Goal: Task Accomplishment & Management: Manage account settings

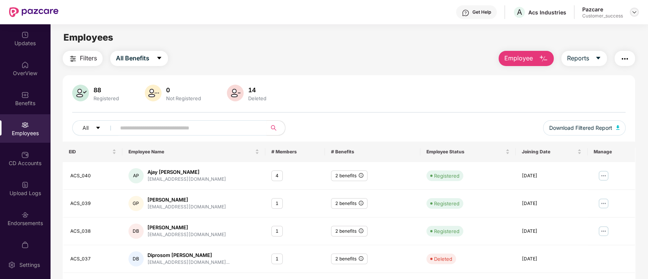
click at [634, 13] on img at bounding box center [635, 12] width 6 height 6
click at [549, 18] on div "Switch to partner view" at bounding box center [549, 18] width 0 height 0
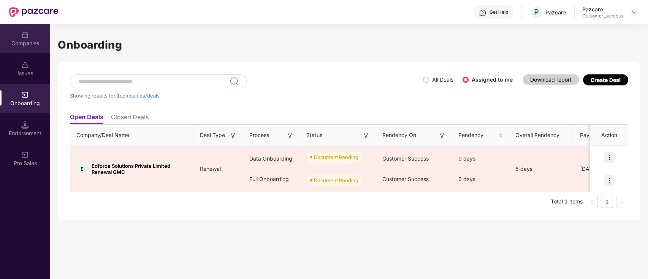
click at [26, 49] on div "Companies" at bounding box center [25, 38] width 50 height 29
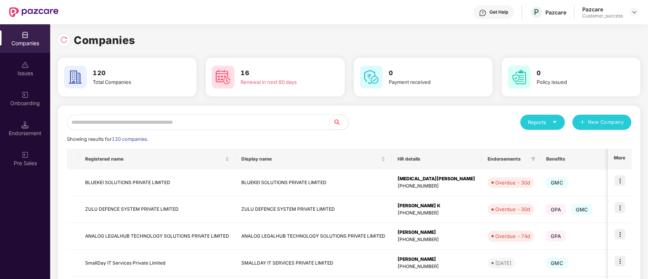
click at [153, 129] on input "text" at bounding box center [200, 122] width 267 height 15
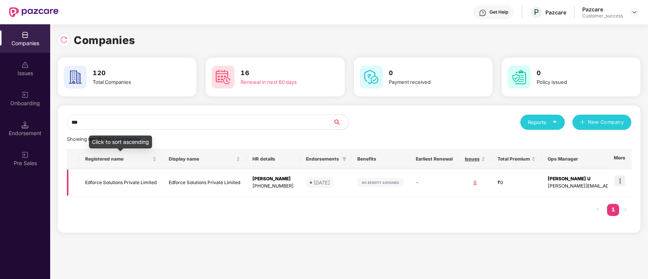
type input "***"
click at [123, 180] on td "Edforce Solutions Private Limited" at bounding box center [121, 183] width 84 height 27
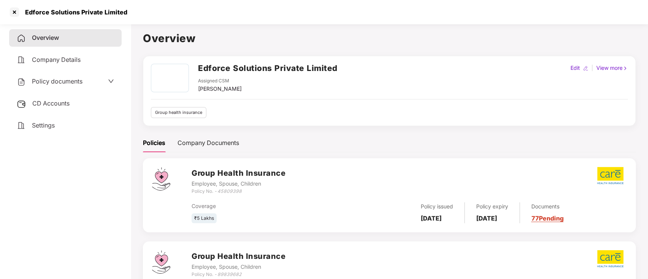
click at [67, 81] on span "Policy documents" at bounding box center [57, 82] width 51 height 8
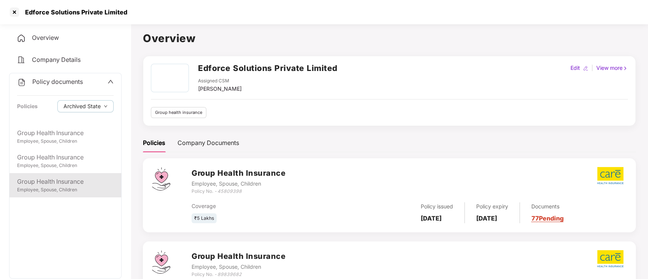
click at [69, 190] on div "Employee, Spouse, Children" at bounding box center [65, 190] width 97 height 7
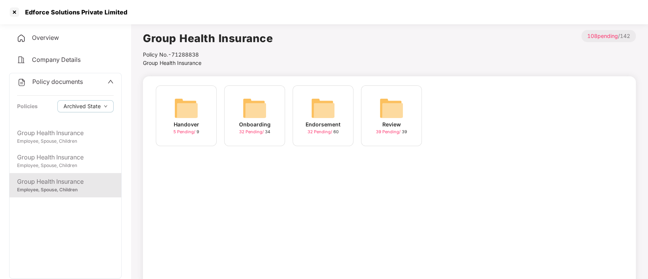
click at [272, 117] on div "Onboarding 32 Pending / 34" at bounding box center [254, 116] width 61 height 61
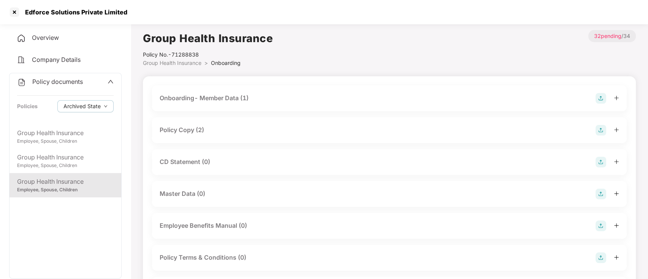
click at [216, 130] on div "Policy Copy (2)" at bounding box center [390, 130] width 460 height 11
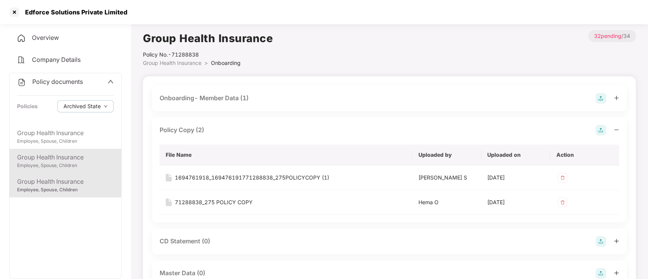
click at [46, 156] on div "Group Health Insurance" at bounding box center [65, 158] width 97 height 10
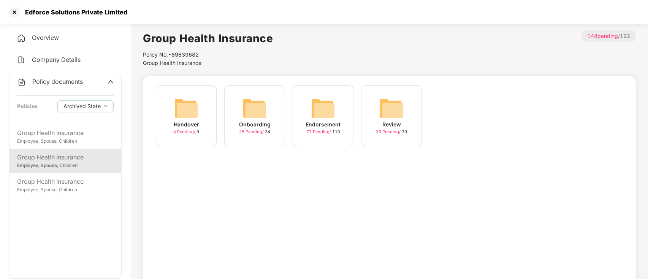
click at [267, 107] on div "Onboarding 28 Pending / 34" at bounding box center [254, 116] width 61 height 61
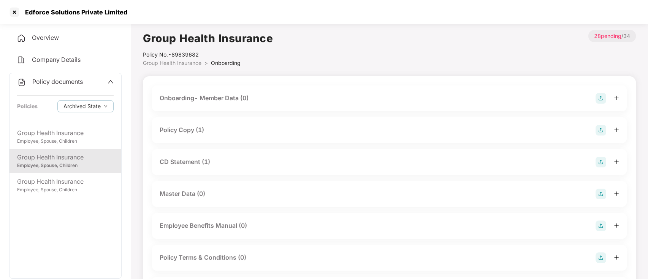
click at [202, 132] on div "Policy Copy (1)" at bounding box center [182, 130] width 44 height 10
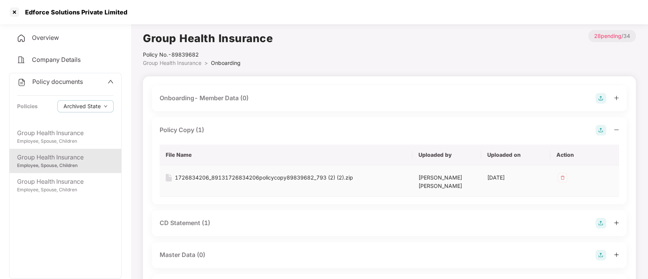
click at [237, 176] on div "1726834206_89131726834206policycopy89839682_793 (2) (2).zip" at bounding box center [264, 178] width 178 height 8
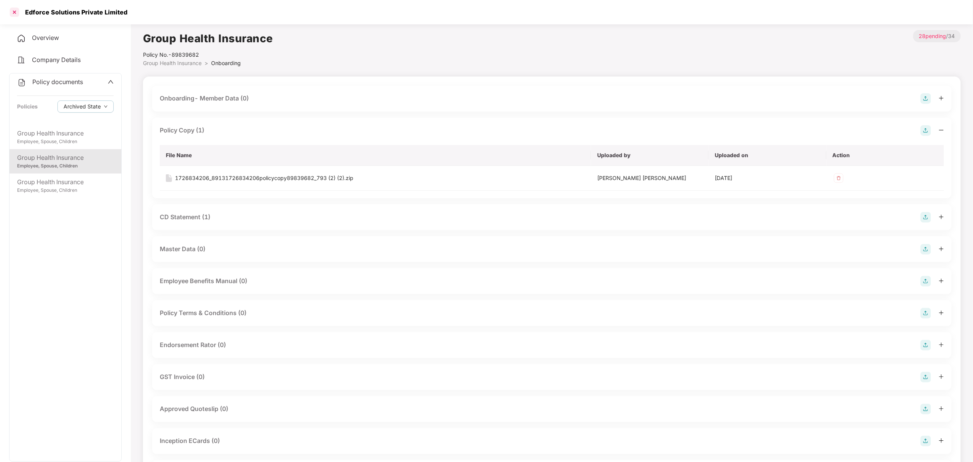
click at [10, 13] on div at bounding box center [14, 12] width 12 height 12
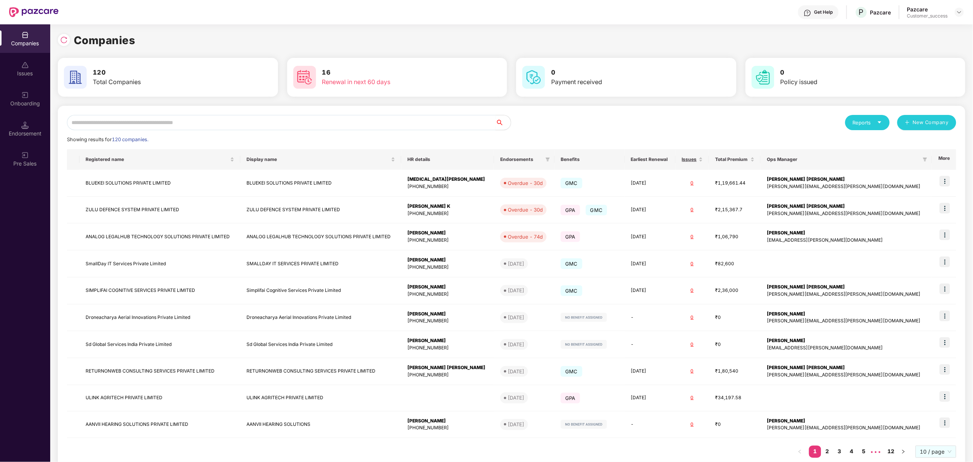
click at [299, 123] on input "text" at bounding box center [281, 122] width 429 height 15
click at [945, 178] on img at bounding box center [944, 181] width 11 height 11
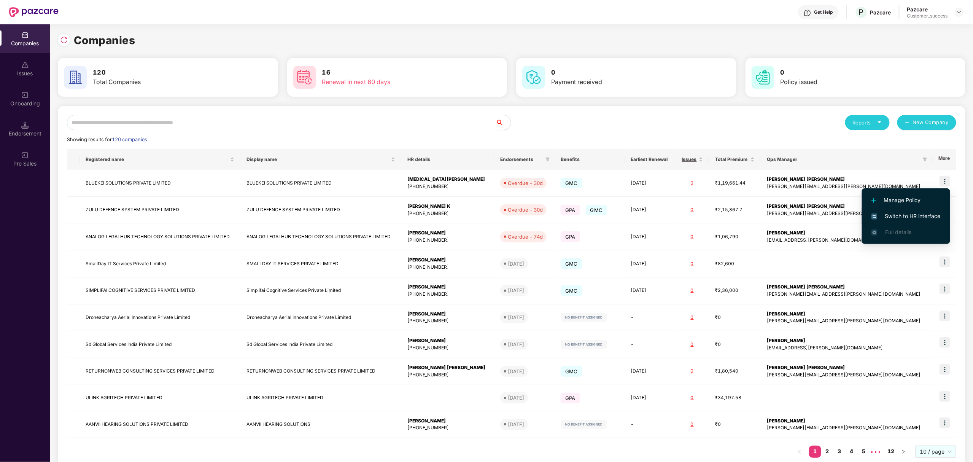
click at [899, 214] on span "Switch to HR interface" at bounding box center [905, 216] width 69 height 8
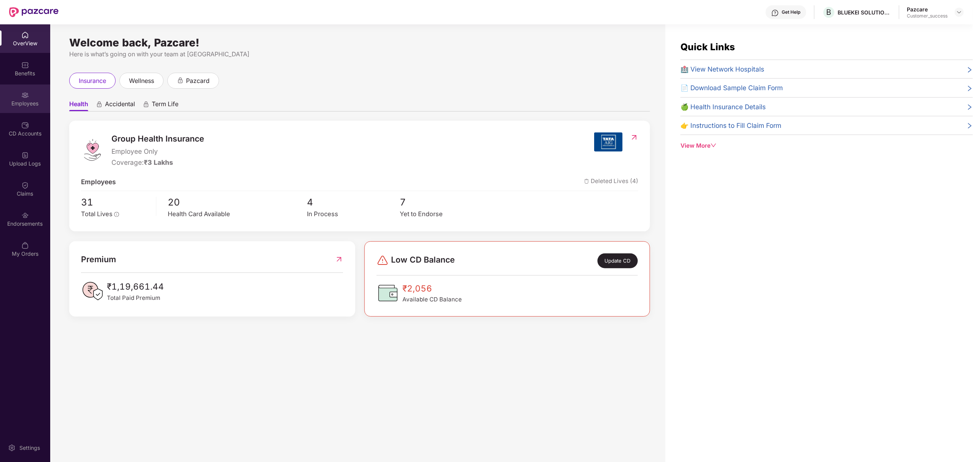
click at [19, 97] on div "Employees" at bounding box center [25, 98] width 50 height 29
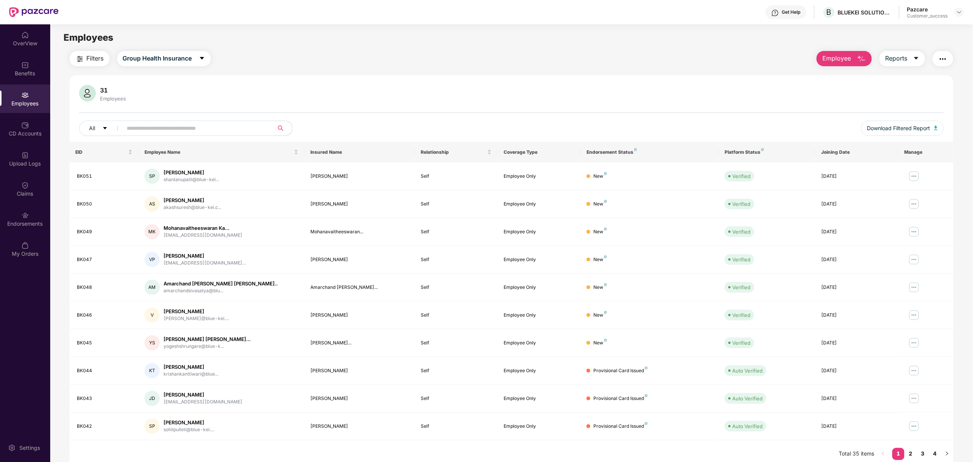
click at [846, 58] on span "Employee" at bounding box center [836, 59] width 29 height 10
click at [848, 75] on div "Add Employee(s)" at bounding box center [849, 78] width 43 height 9
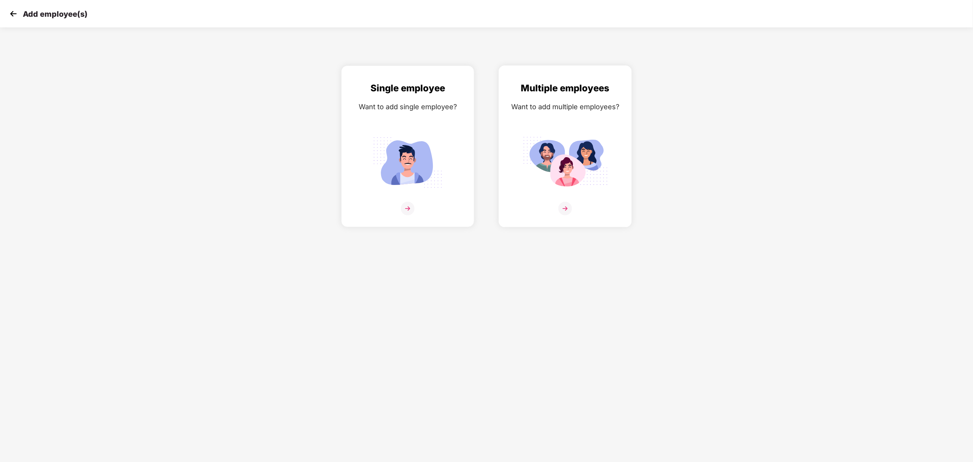
click at [538, 195] on div "Multiple employees Want to add multiple employees?" at bounding box center [565, 153] width 117 height 144
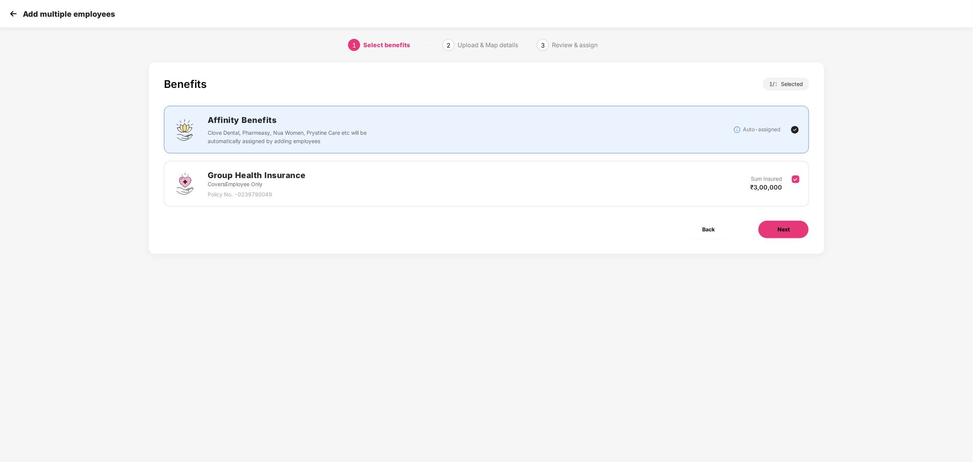
click at [778, 229] on span "Next" at bounding box center [783, 229] width 12 height 8
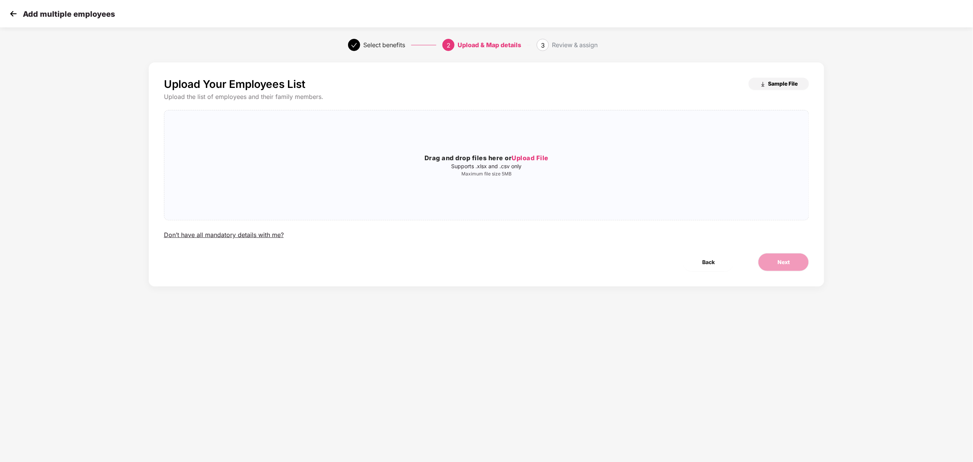
click at [782, 86] on span "Sample File" at bounding box center [783, 83] width 30 height 7
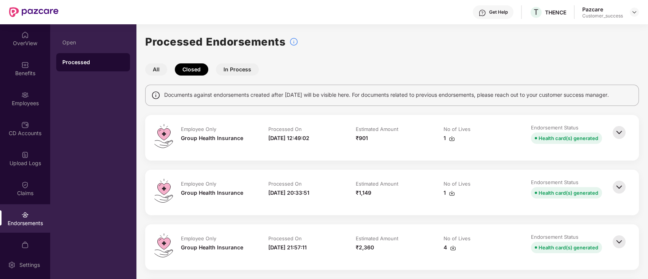
scroll to position [631, 0]
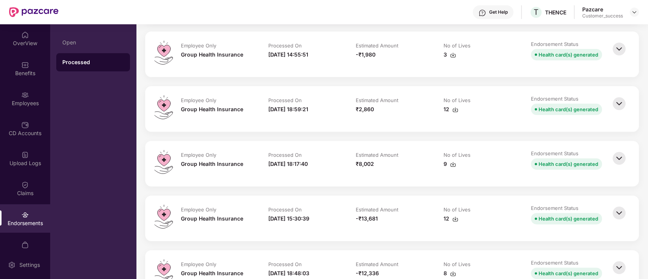
click at [404, 221] on div "-₹13,681" at bounding box center [392, 219] width 72 height 8
click at [445, 163] on div "9" at bounding box center [450, 164] width 13 height 8
click at [395, 107] on div "₹2,860" at bounding box center [392, 109] width 72 height 8
click at [446, 108] on div "12" at bounding box center [451, 109] width 15 height 8
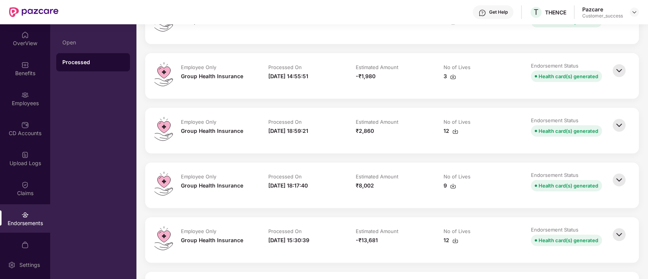
scroll to position [600, 0]
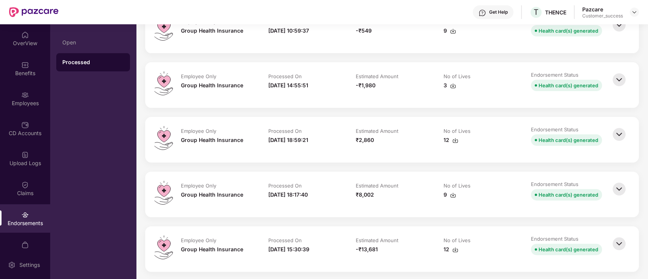
click at [451, 83] on img at bounding box center [453, 86] width 6 height 6
click at [404, 53] on div "Employee Only Group Health Insurance Processed On 05-Aug-2025 12:49:02 Estimate…" at bounding box center [392, 20] width 494 height 1010
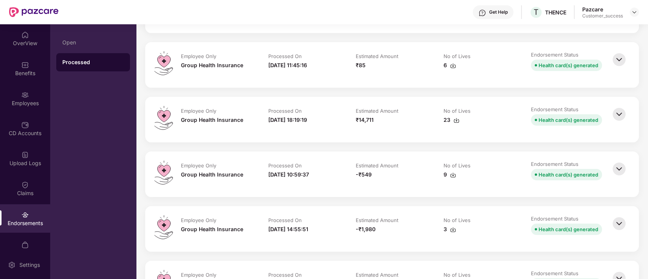
scroll to position [456, 0]
click at [453, 173] on img at bounding box center [453, 175] width 6 height 6
click at [459, 120] on div "23" at bounding box center [480, 120] width 72 height 8
click at [453, 67] on img at bounding box center [453, 66] width 6 height 6
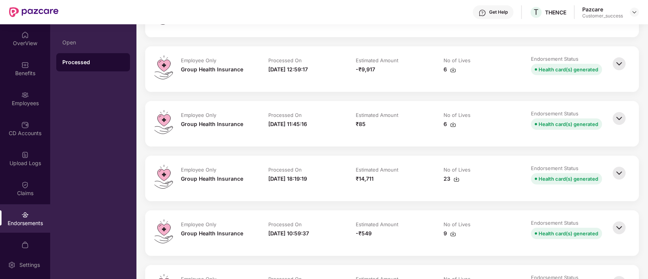
scroll to position [391, 0]
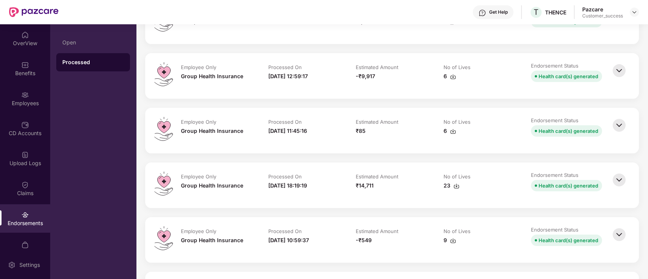
click at [452, 78] on img at bounding box center [453, 77] width 6 height 6
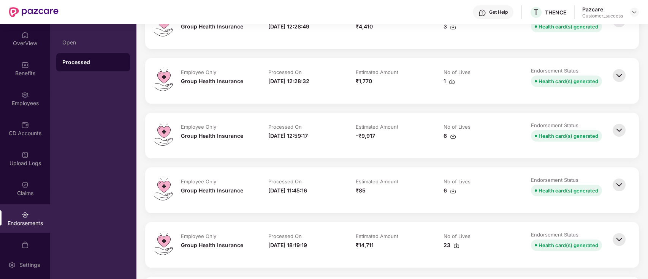
scroll to position [330, 0]
click at [449, 79] on img at bounding box center [452, 82] width 6 height 6
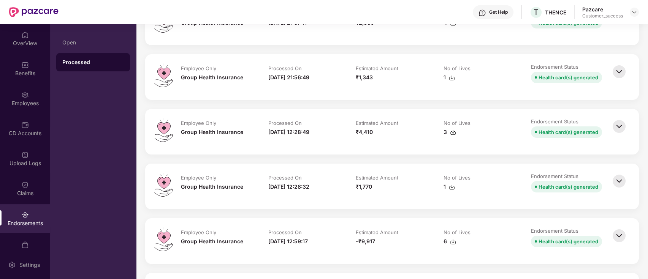
scroll to position [221, 0]
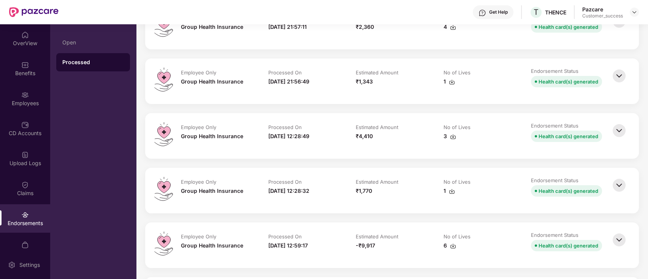
click at [452, 81] on img at bounding box center [452, 82] width 6 height 6
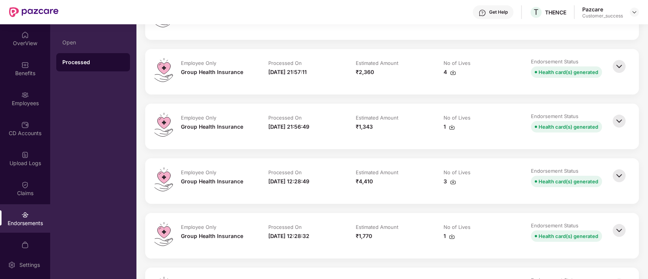
scroll to position [175, 0]
click at [453, 75] on img at bounding box center [453, 73] width 6 height 6
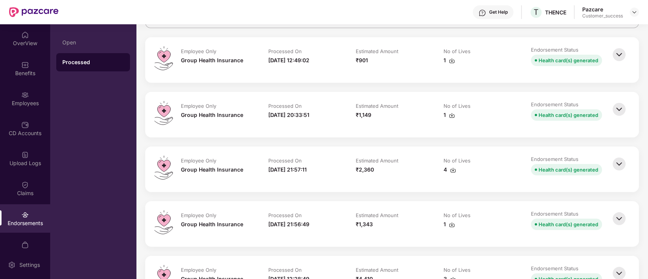
scroll to position [77, 0]
click at [449, 113] on img at bounding box center [452, 116] width 6 height 6
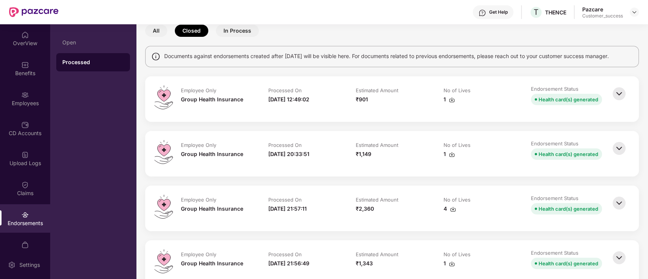
scroll to position [37, 0]
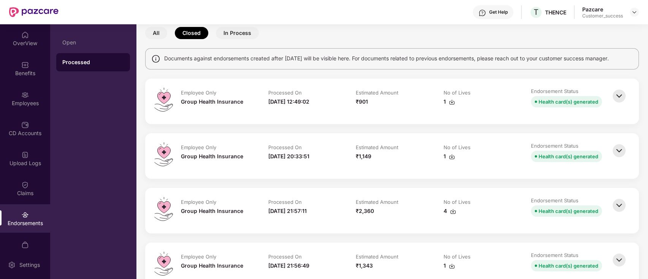
click at [455, 103] on div "1" at bounding box center [480, 102] width 72 height 8
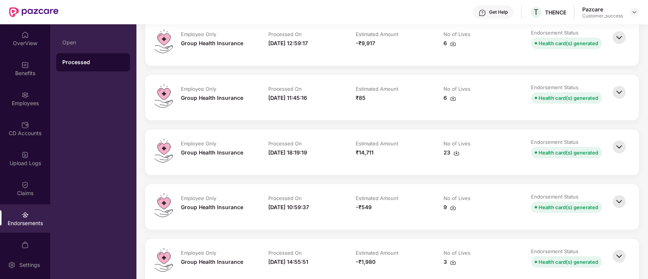
scroll to position [647, 0]
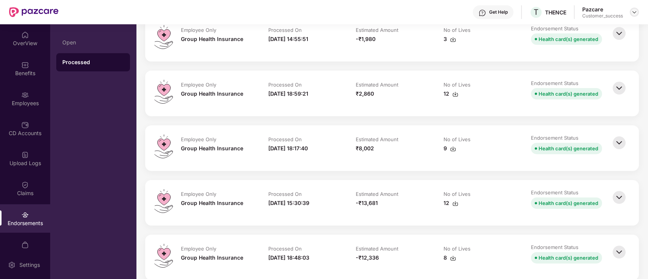
click at [632, 8] on div at bounding box center [634, 12] width 9 height 9
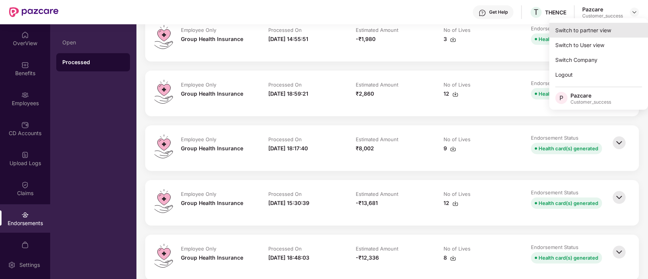
click at [593, 25] on div "Switch to partner view" at bounding box center [598, 30] width 99 height 15
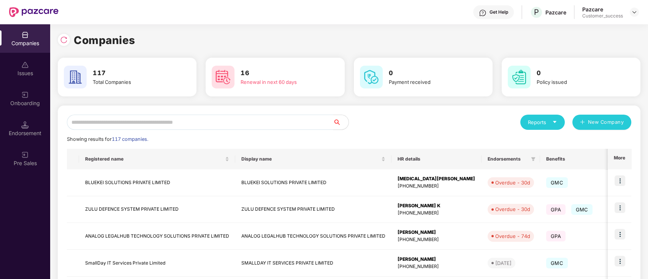
click at [131, 116] on input "text" at bounding box center [200, 122] width 267 height 15
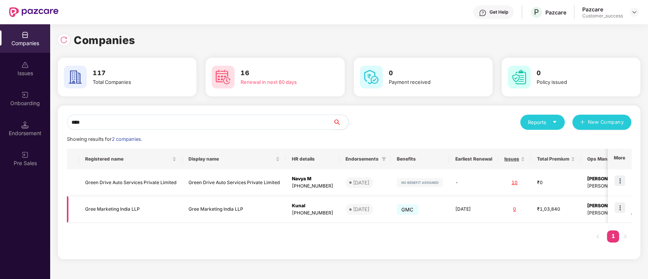
type input "****"
click at [620, 208] on img at bounding box center [620, 208] width 11 height 11
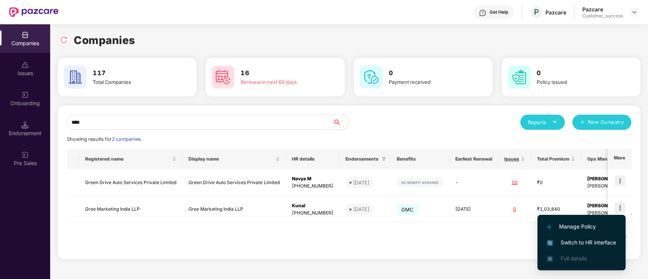
click at [579, 236] on li "Switch to HR interface" at bounding box center [582, 243] width 88 height 16
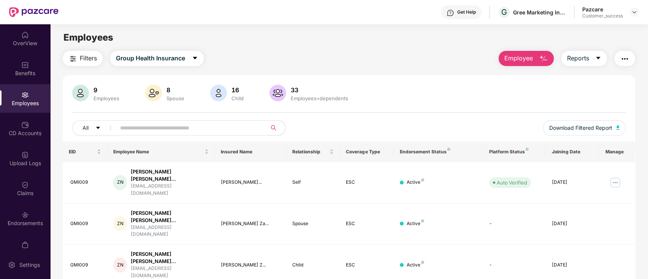
click at [128, 128] on input "text" at bounding box center [188, 127] width 137 height 11
paste input "******"
type input "******"
click at [615, 177] on img at bounding box center [616, 183] width 12 height 12
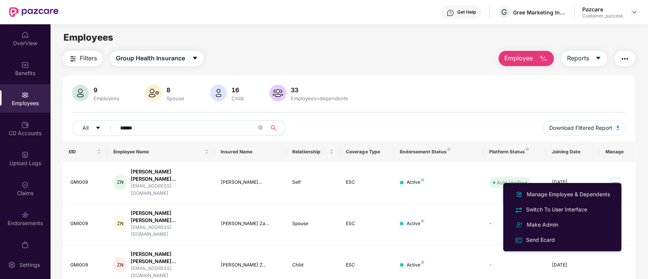
drag, startPoint x: 581, startPoint y: 194, endPoint x: 554, endPoint y: 183, distance: 29.0
click at [580, 194] on div "Manage Employee & Dependents" at bounding box center [569, 195] width 86 height 8
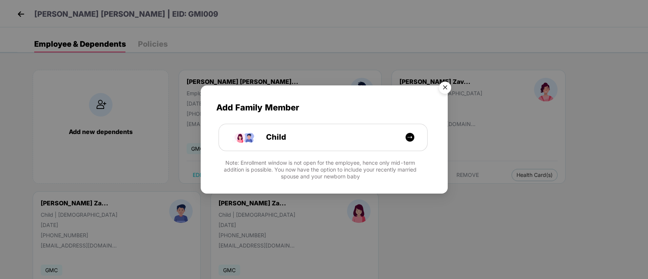
click at [442, 84] on img "Close" at bounding box center [445, 88] width 21 height 21
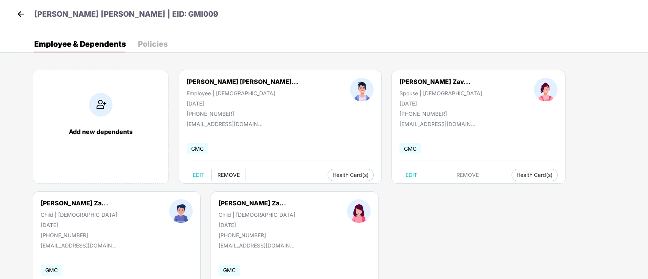
click at [231, 174] on span "REMOVE" at bounding box center [229, 175] width 22 height 6
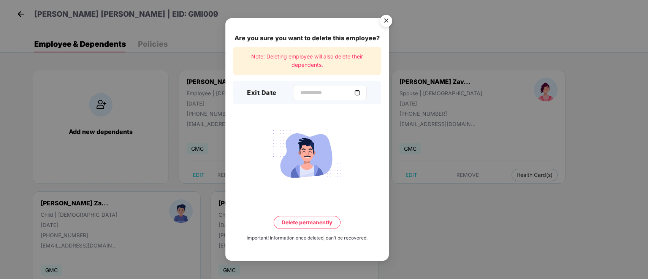
click at [293, 87] on div at bounding box center [330, 92] width 74 height 15
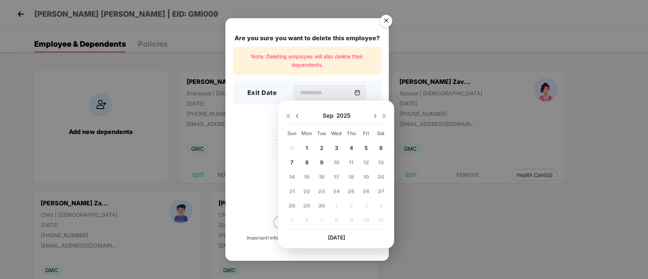
drag, startPoint x: 318, startPoint y: 159, endPoint x: 323, endPoint y: 165, distance: 7.8
click at [319, 160] on div "9" at bounding box center [321, 162] width 11 height 11
type input "**********"
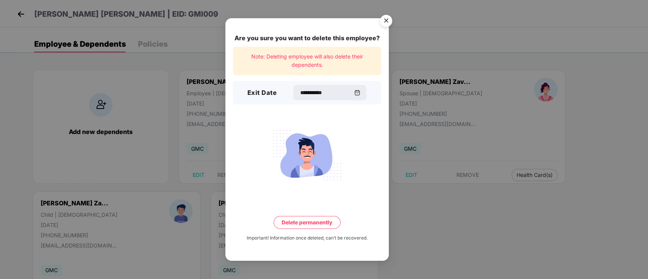
click at [309, 227] on button "Delete permanently" at bounding box center [307, 222] width 67 height 13
